Goal: Transaction & Acquisition: Purchase product/service

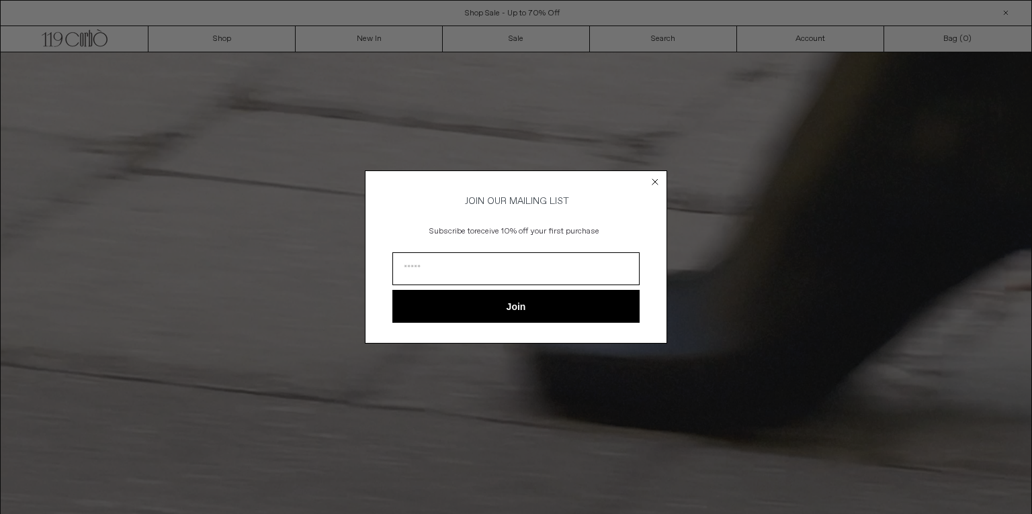
click at [658, 177] on circle "Close dialog" at bounding box center [655, 181] width 13 height 13
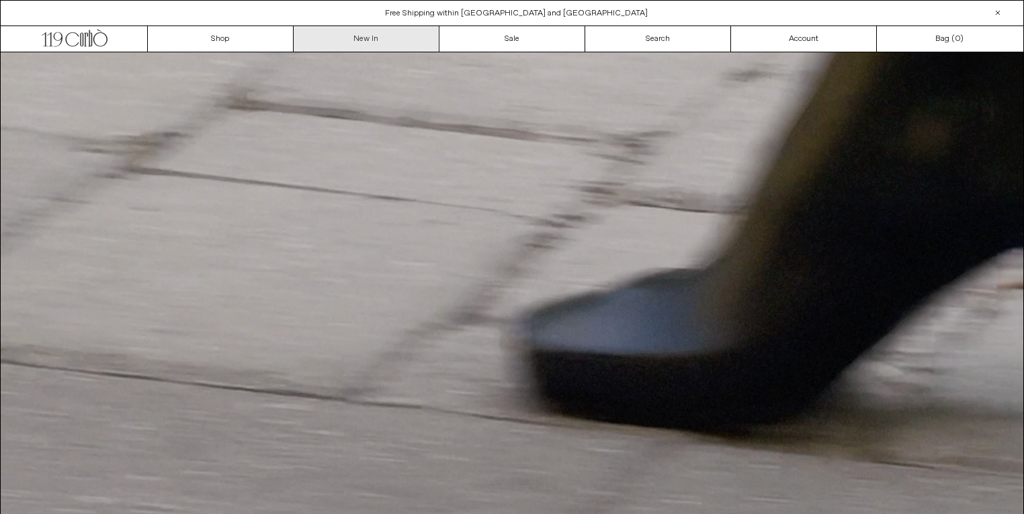
click at [361, 38] on link "New In" at bounding box center [367, 39] width 146 height 26
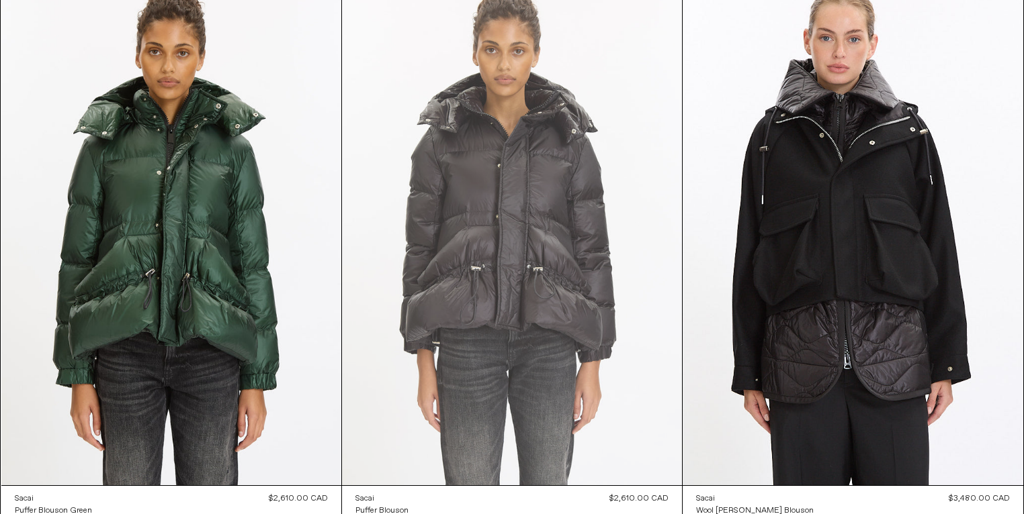
scroll to position [11233, 0]
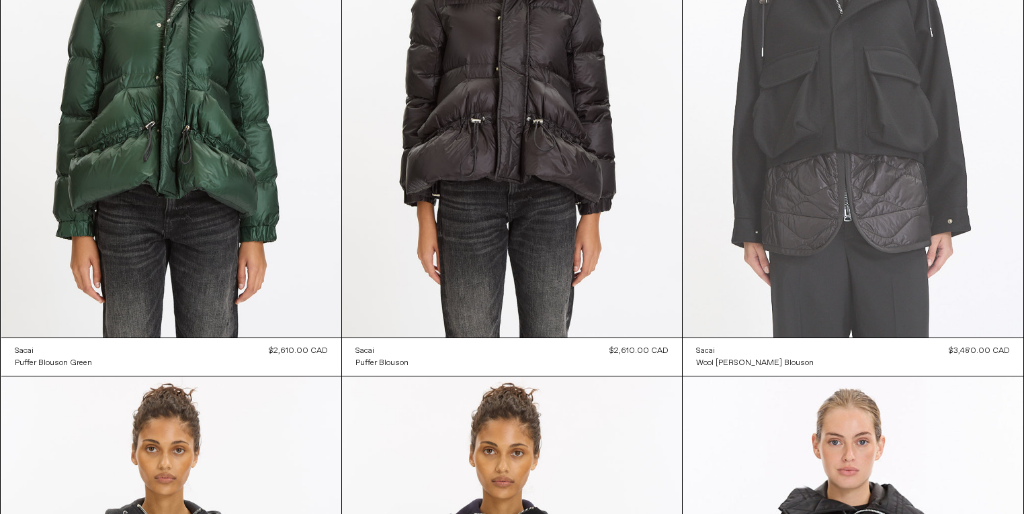
click at [883, 277] on at bounding box center [852, 82] width 340 height 510
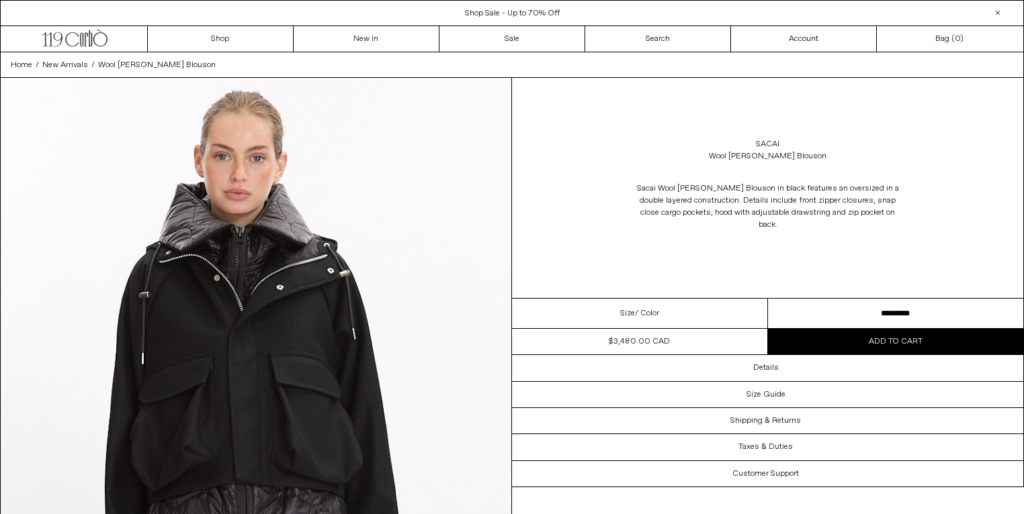
click at [890, 329] on select "**********" at bounding box center [896, 314] width 256 height 30
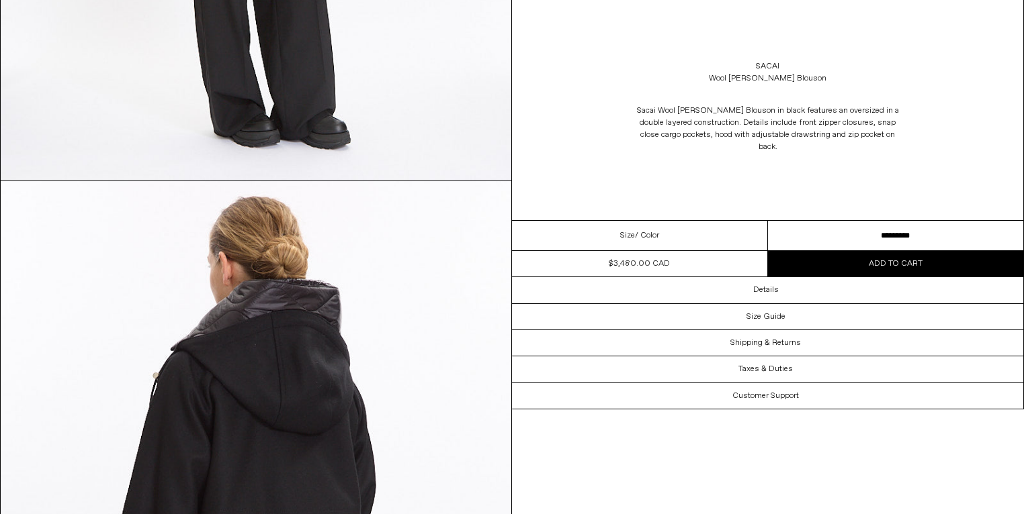
scroll to position [1460, 0]
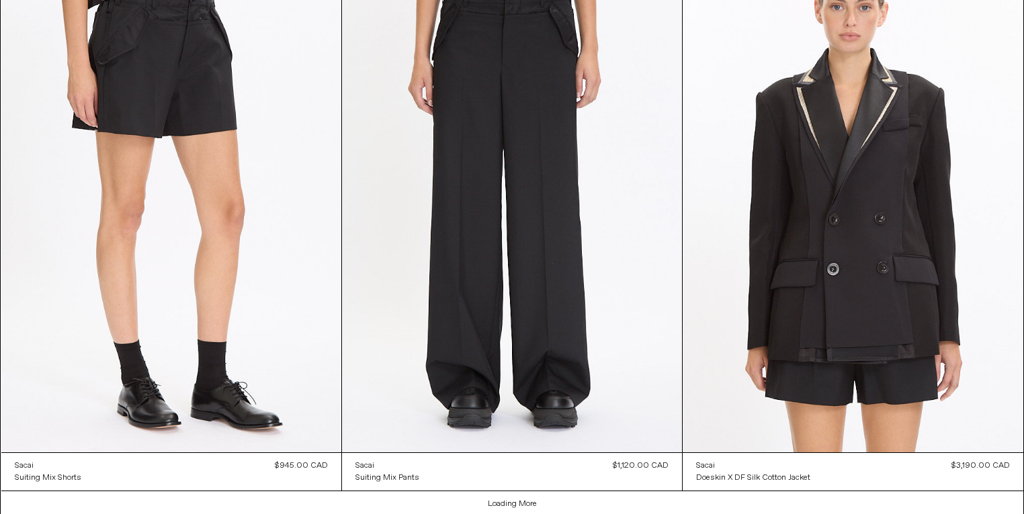
scroll to position [12786, 0]
